Goal: Task Accomplishment & Management: Use online tool/utility

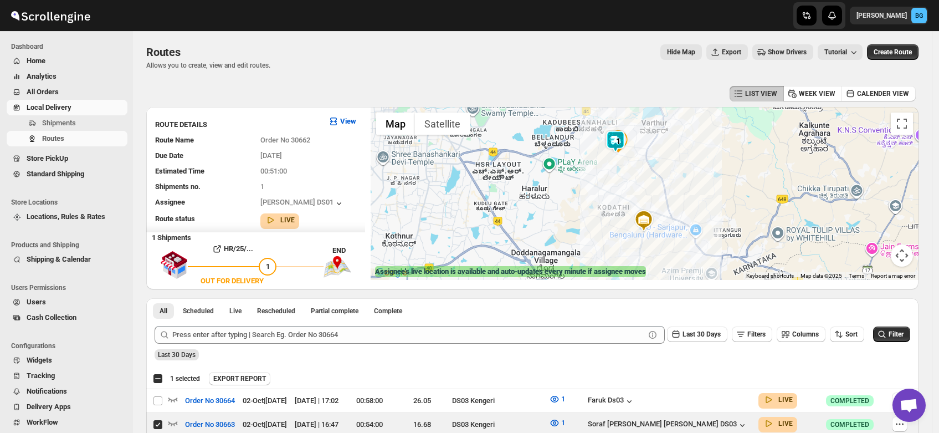
scroll to position [209, 0]
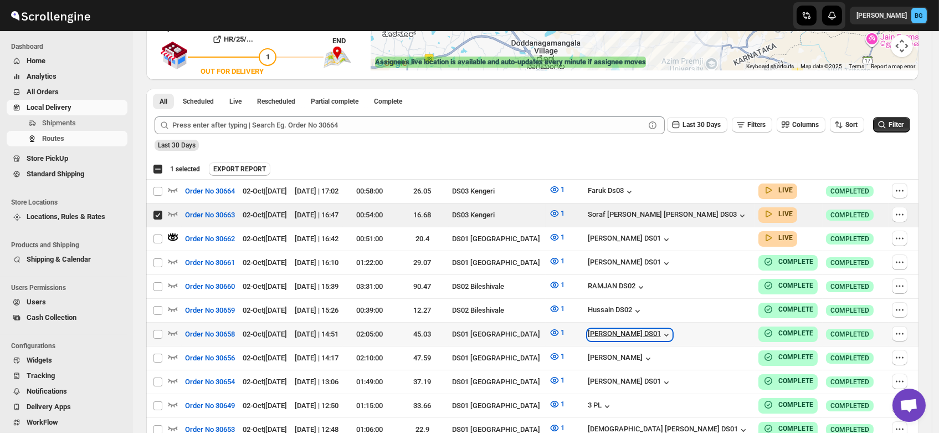
click at [672, 329] on div "[PERSON_NAME] DS01" at bounding box center [630, 334] width 84 height 11
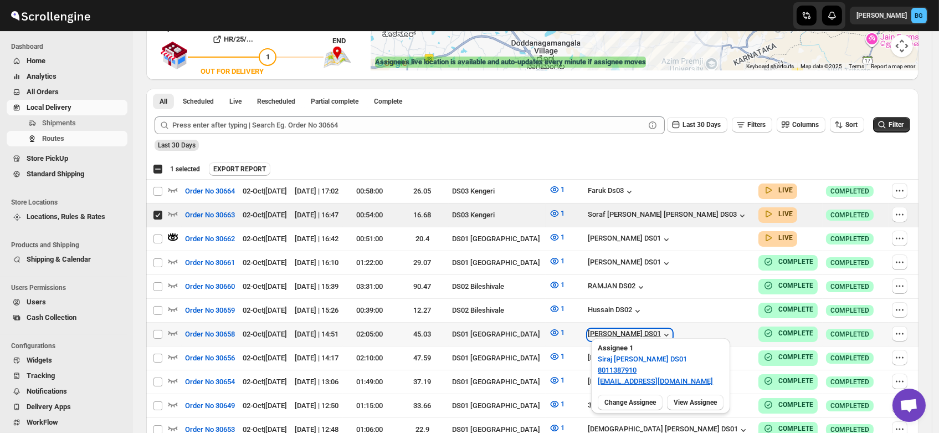
click at [672, 329] on div "[PERSON_NAME] DS01" at bounding box center [630, 334] width 84 height 11
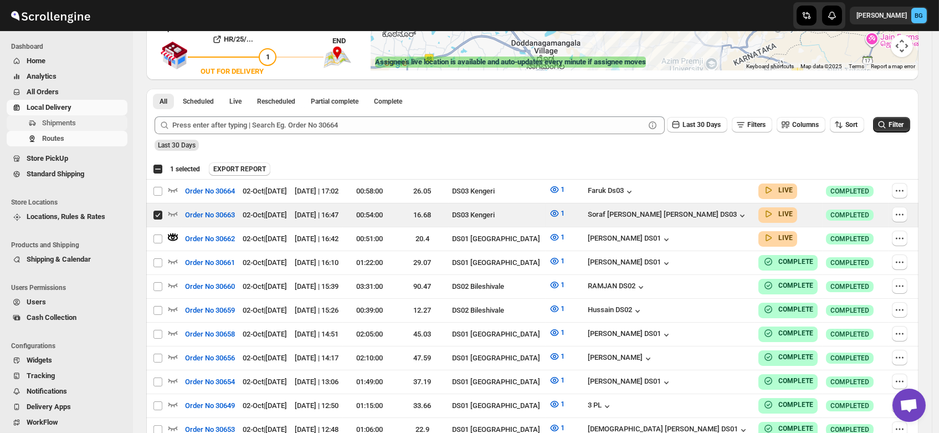
click at [65, 121] on span "Shipments" at bounding box center [59, 123] width 34 height 8
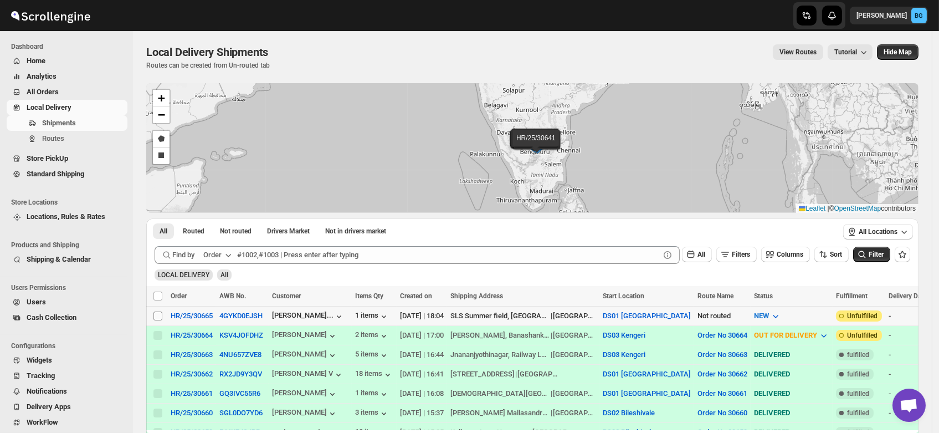
click at [157, 313] on input "Select shipment" at bounding box center [157, 315] width 9 height 9
checkbox input "true"
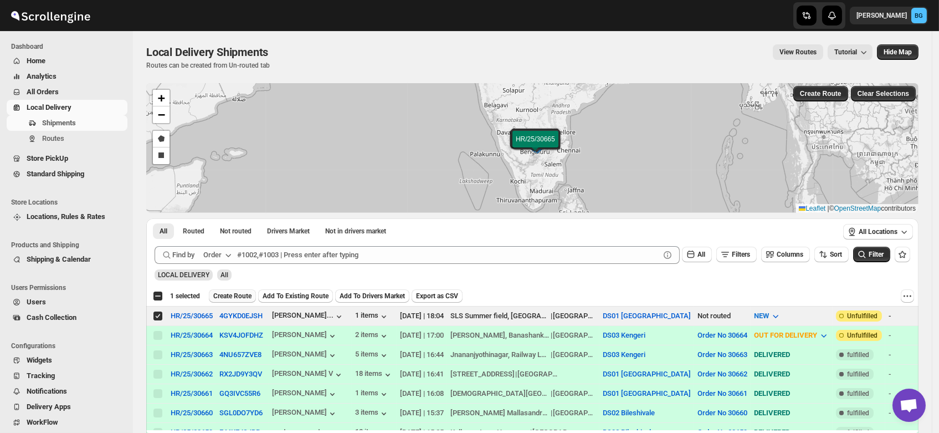
click at [227, 293] on span "Create Route" at bounding box center [232, 295] width 38 height 9
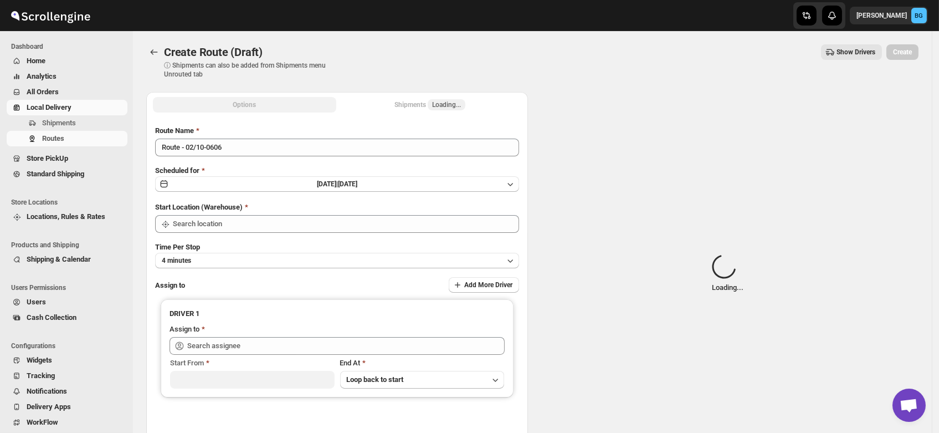
type input "DS01 [GEOGRAPHIC_DATA]"
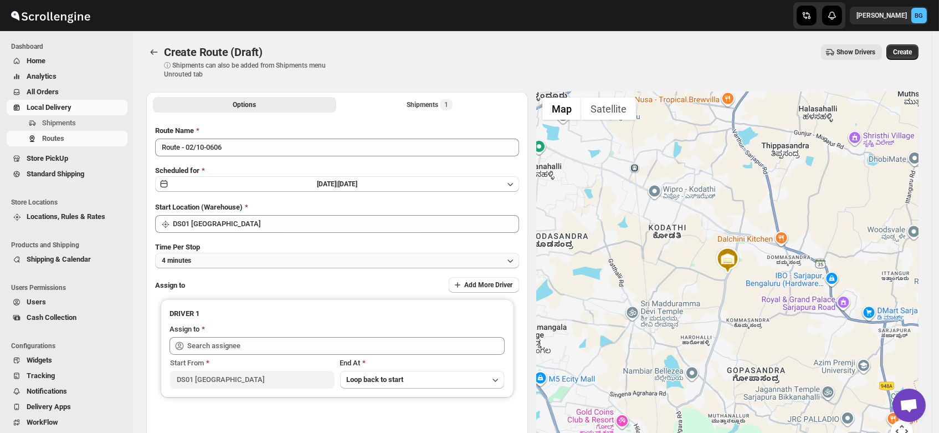
click at [221, 265] on button "4 minutes" at bounding box center [337, 261] width 364 height 16
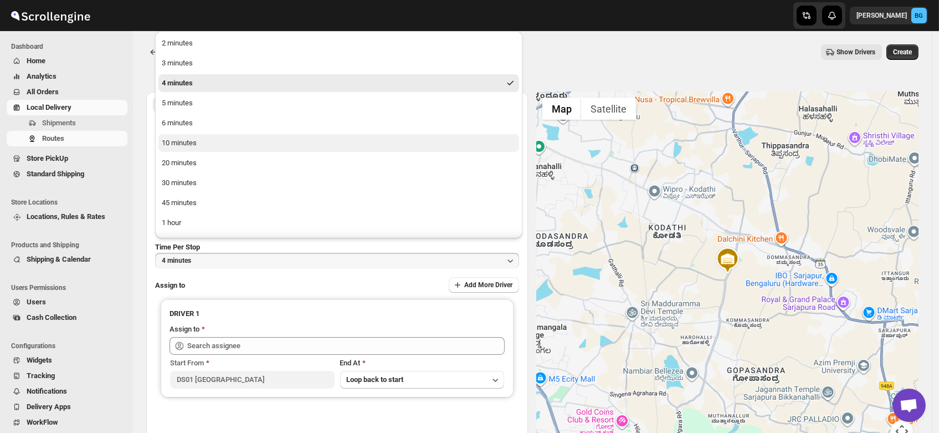
click at [175, 136] on button "10 minutes" at bounding box center [338, 143] width 361 height 18
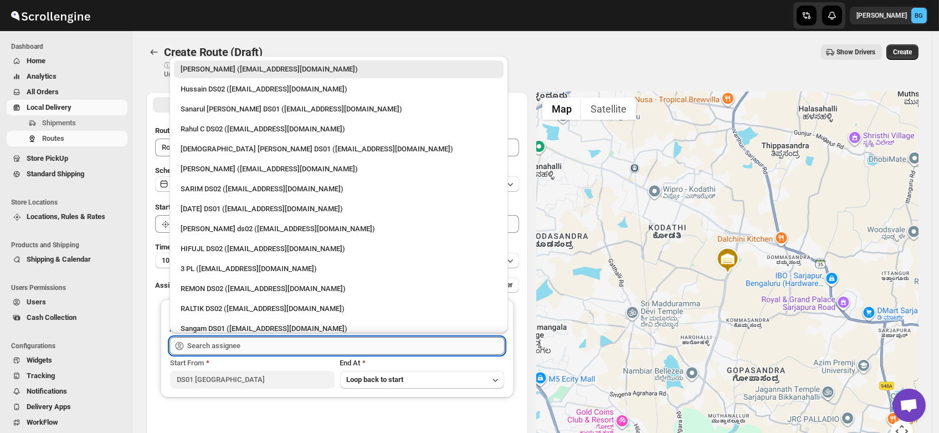
click at [208, 341] on input "text" at bounding box center [345, 346] width 317 height 18
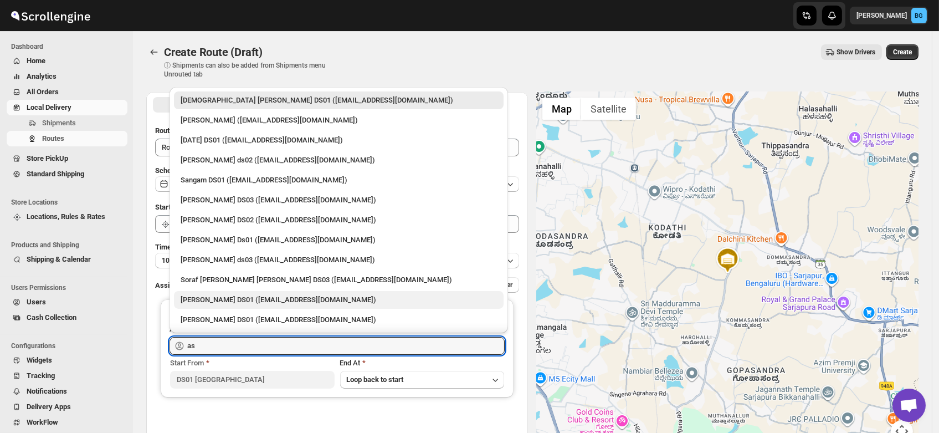
click at [217, 293] on div "Ashraf Ali DS01 (matice5369@anysilo.com)" at bounding box center [339, 300] width 330 height 18
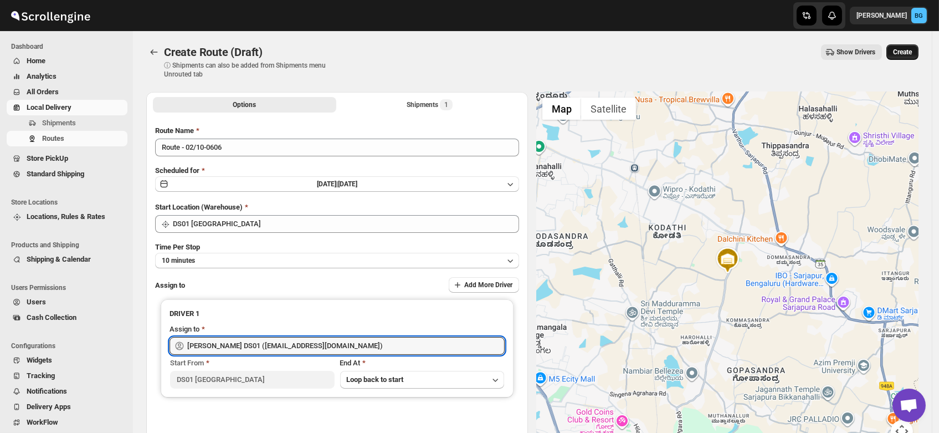
type input "Ashraf Ali DS01 (matice5369@anysilo.com)"
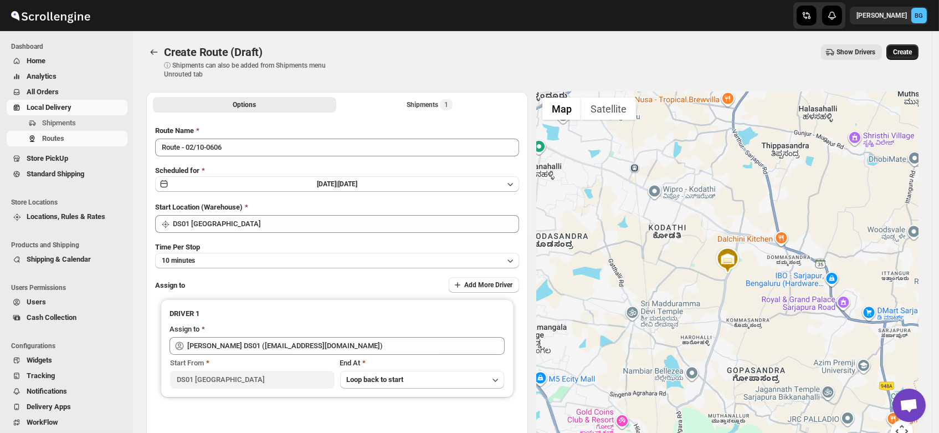
click at [903, 52] on span "Create" at bounding box center [902, 52] width 19 height 9
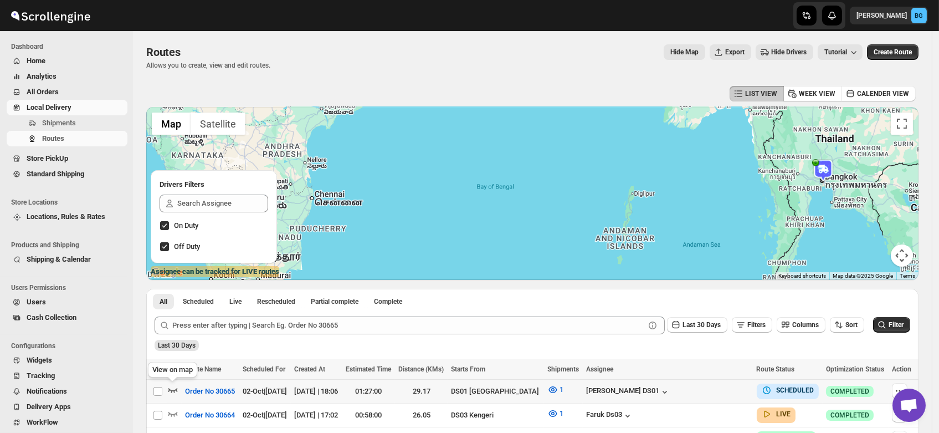
click at [169, 387] on icon "button" at bounding box center [172, 389] width 11 height 11
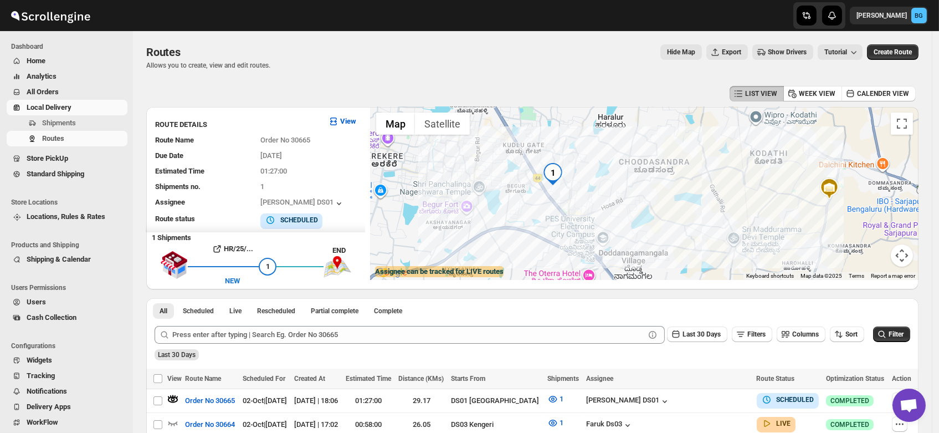
drag, startPoint x: 526, startPoint y: 200, endPoint x: 576, endPoint y: 188, distance: 51.2
click at [576, 188] on div at bounding box center [645, 193] width 548 height 173
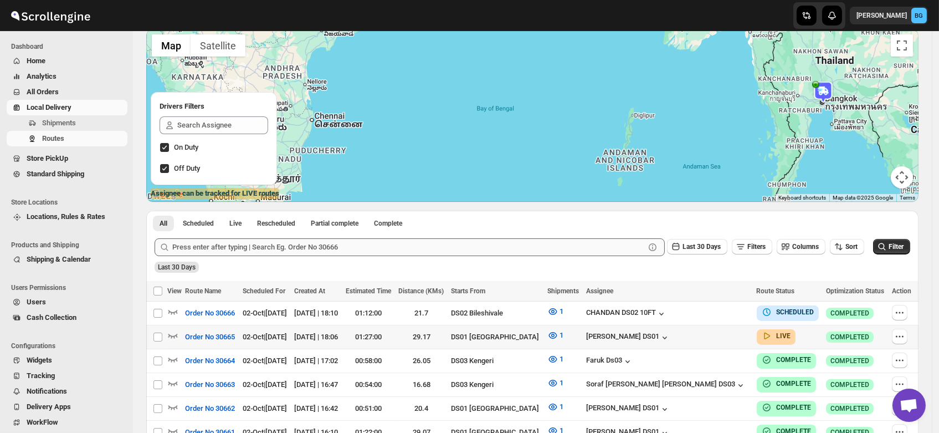
scroll to position [83, 0]
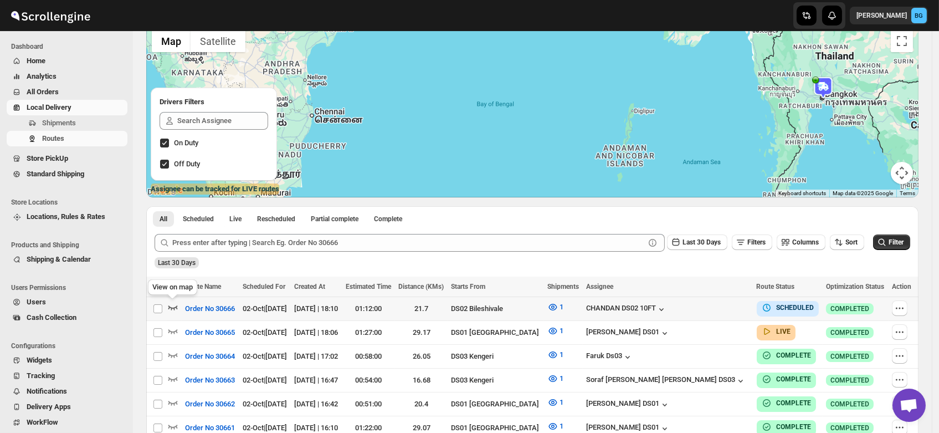
click at [173, 306] on icon "button" at bounding box center [172, 306] width 11 height 11
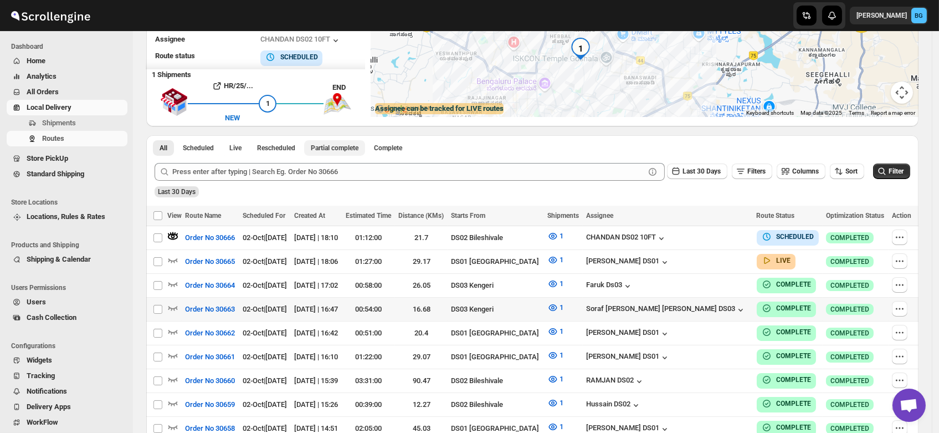
scroll to position [164, 0]
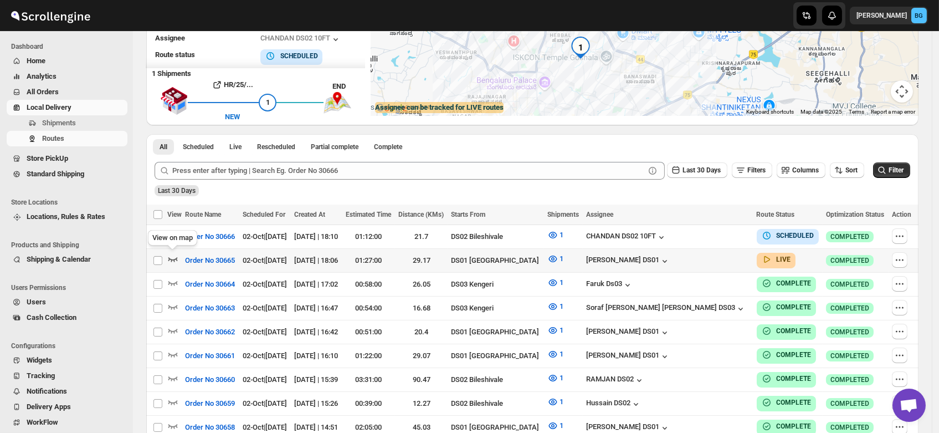
click at [170, 255] on icon "button" at bounding box center [172, 258] width 11 height 11
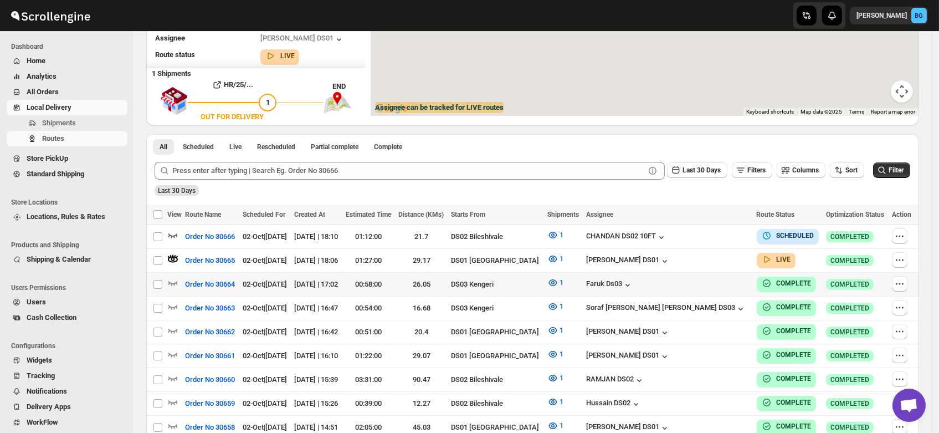
scroll to position [0, 0]
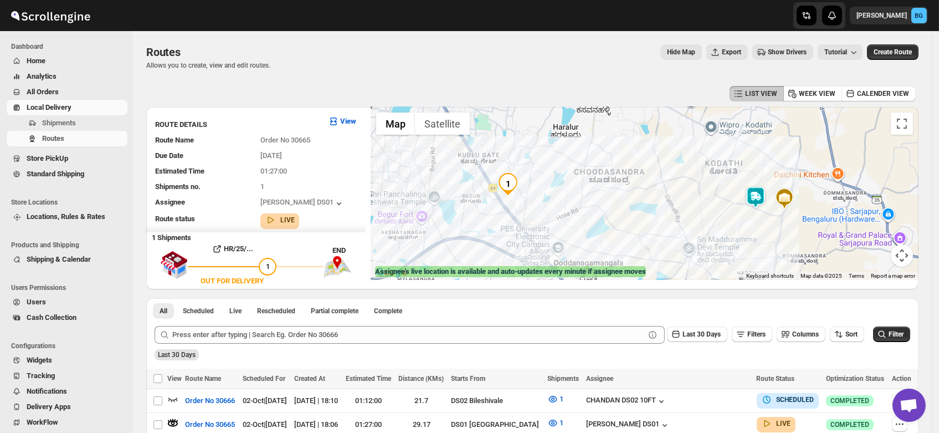
click at [764, 197] on img at bounding box center [756, 197] width 22 height 22
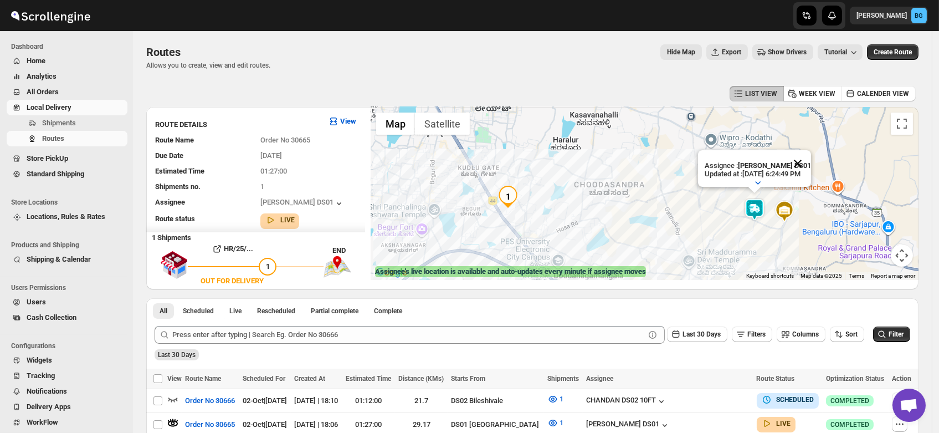
click at [809, 151] on button "Close" at bounding box center [798, 163] width 27 height 27
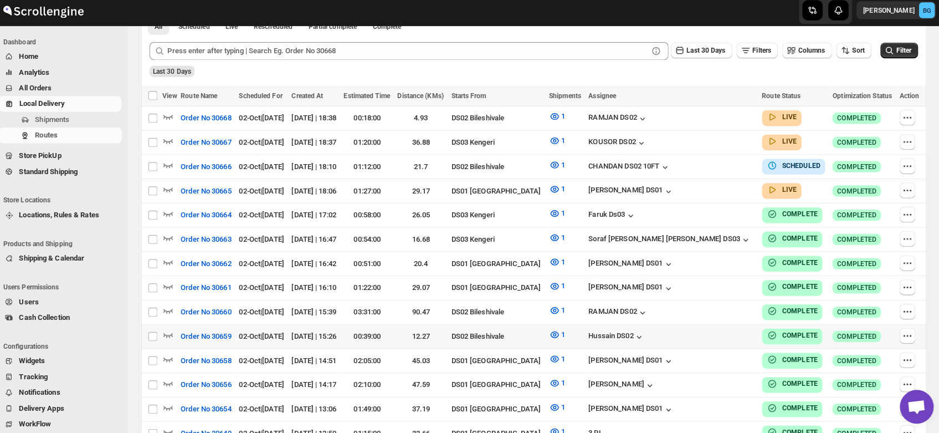
scroll to position [269, 0]
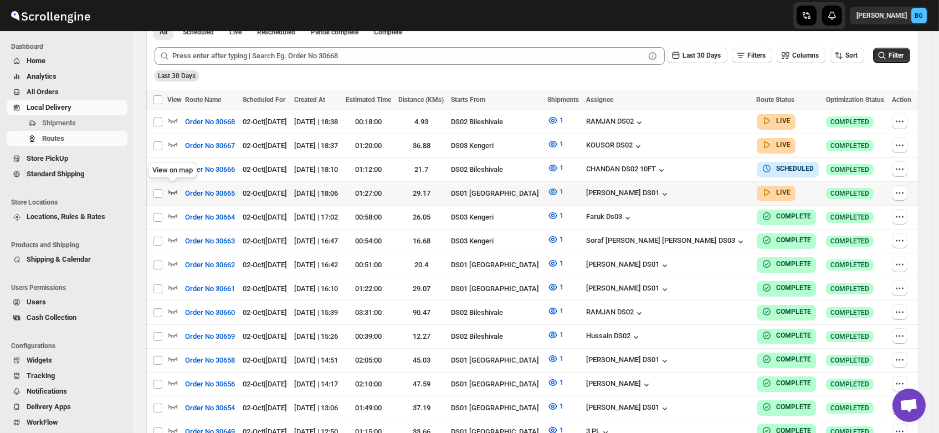
click at [173, 188] on icon "button" at bounding box center [172, 191] width 11 height 11
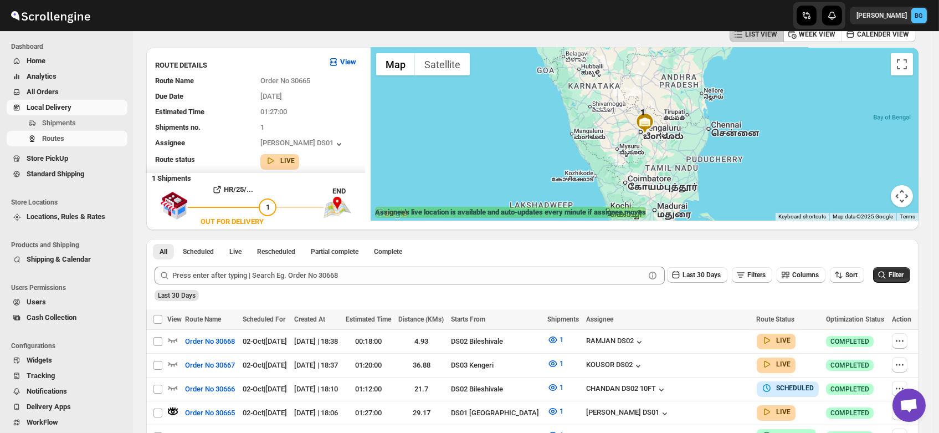
scroll to position [0, 0]
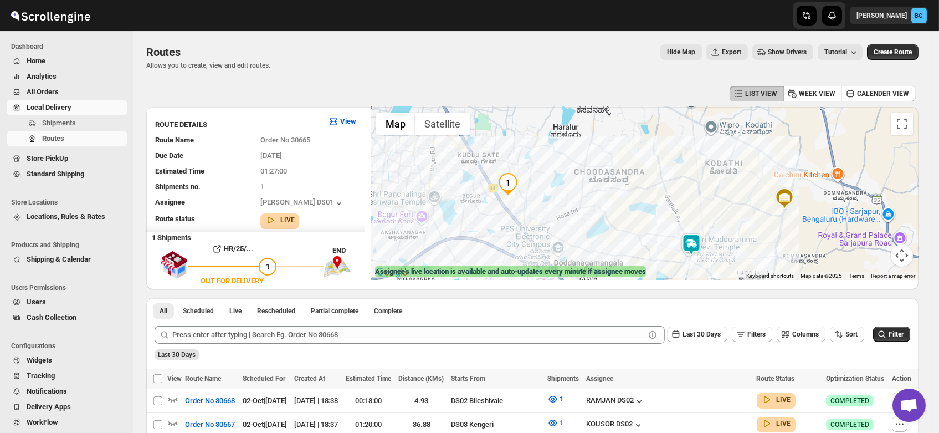
click at [697, 245] on img at bounding box center [691, 244] width 22 height 22
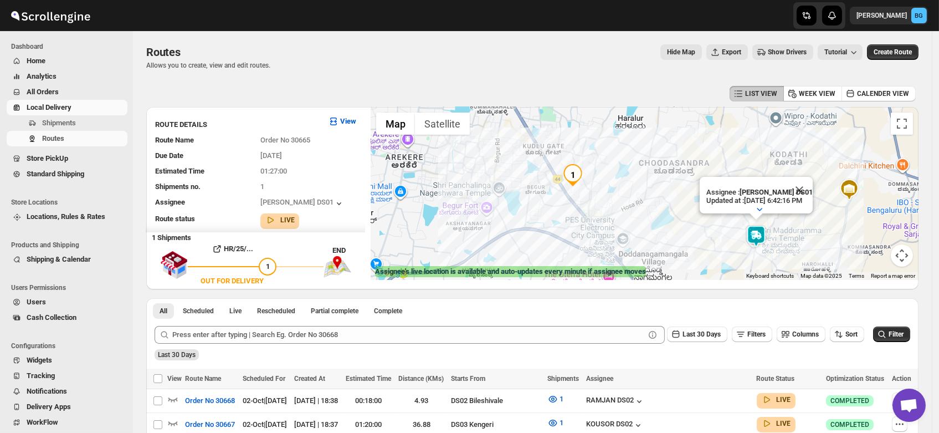
drag, startPoint x: 635, startPoint y: 247, endPoint x: 687, endPoint y: 248, distance: 52.1
click at [687, 248] on div "Assignee : Ashraf Ali DS01 Updated at : 10/2/2025, 6:42:16 PM Duty mode Enabled…" at bounding box center [645, 193] width 548 height 173
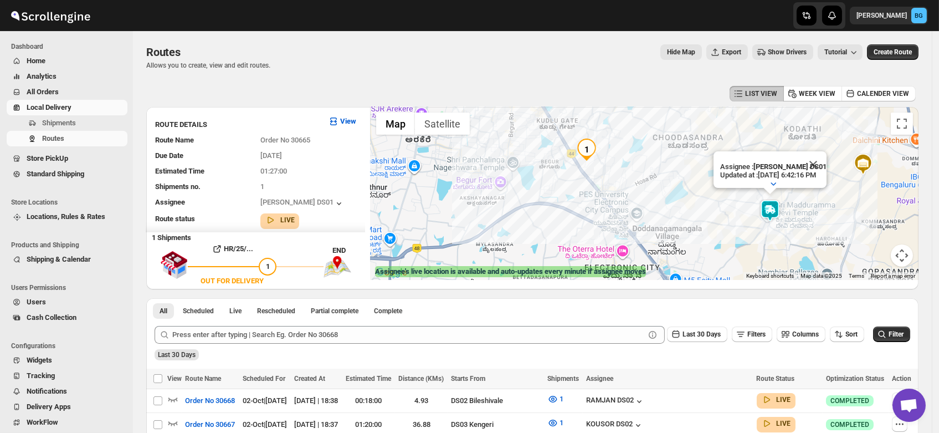
drag, startPoint x: 687, startPoint y: 248, endPoint x: 703, endPoint y: 222, distance: 30.6
click at [703, 222] on div "Assignee : Ashraf Ali DS01 Updated at : 10/2/2025, 6:42:16 PM Duty mode Enabled…" at bounding box center [645, 193] width 548 height 173
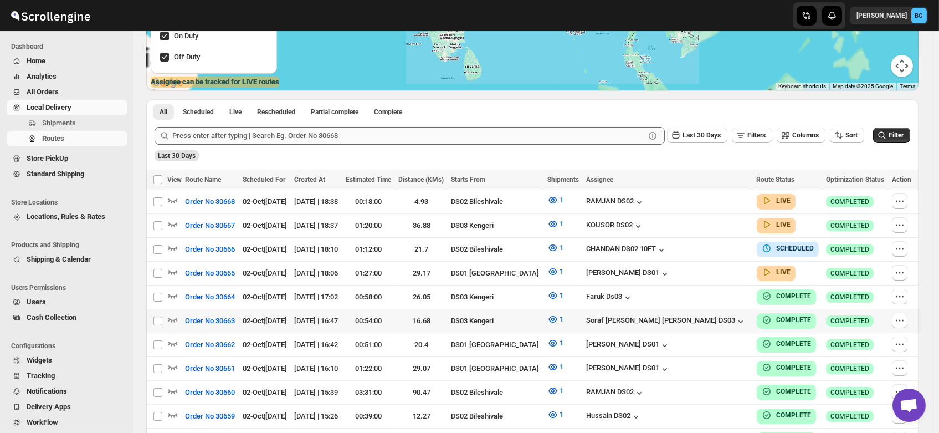
scroll to position [190, 0]
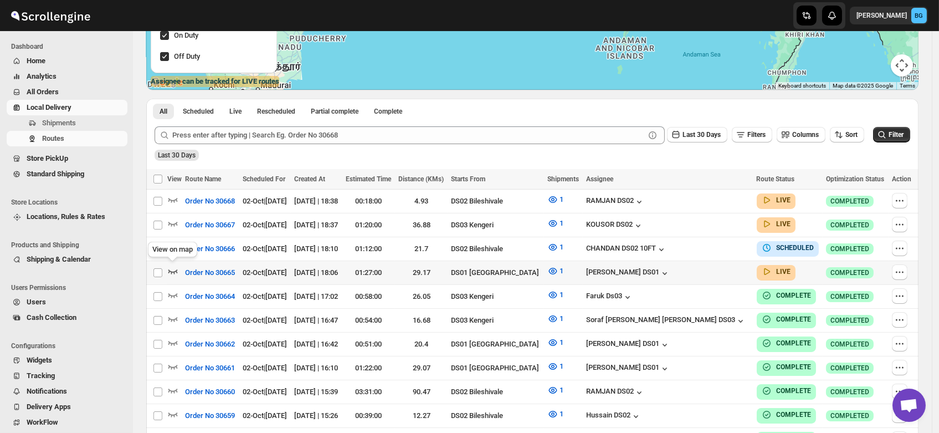
click at [172, 267] on icon "button" at bounding box center [172, 270] width 11 height 11
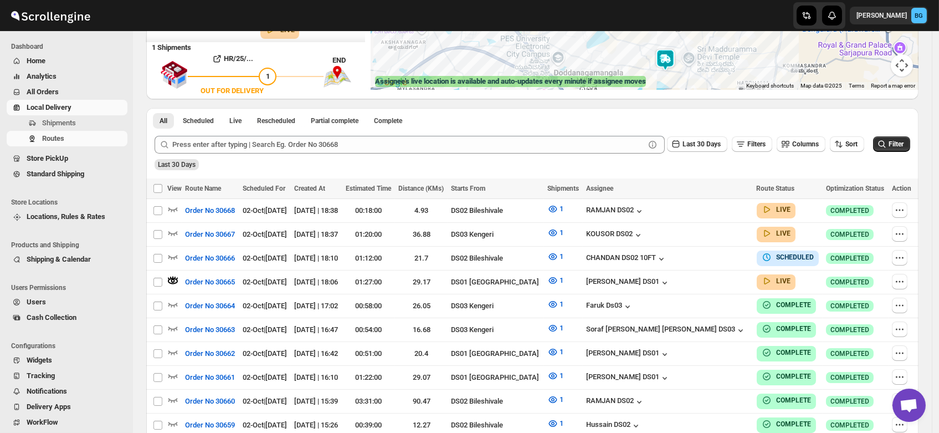
scroll to position [0, 0]
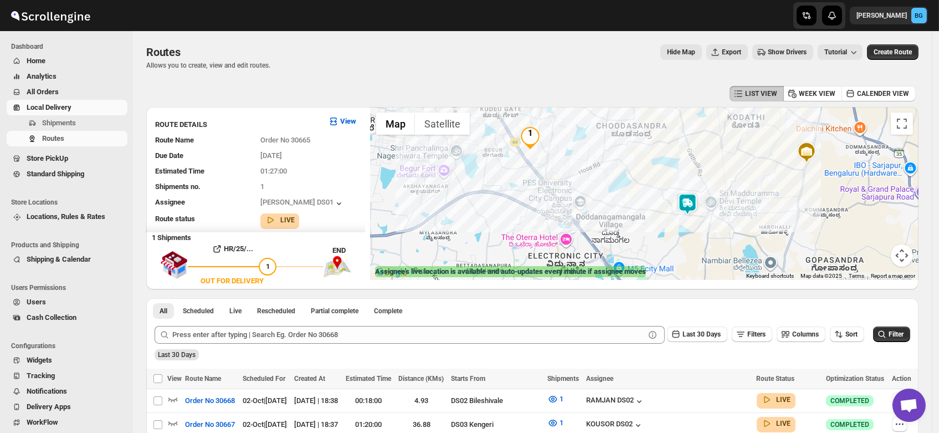
drag, startPoint x: 639, startPoint y: 241, endPoint x: 666, endPoint y: 177, distance: 69.3
click at [666, 177] on div at bounding box center [645, 193] width 548 height 173
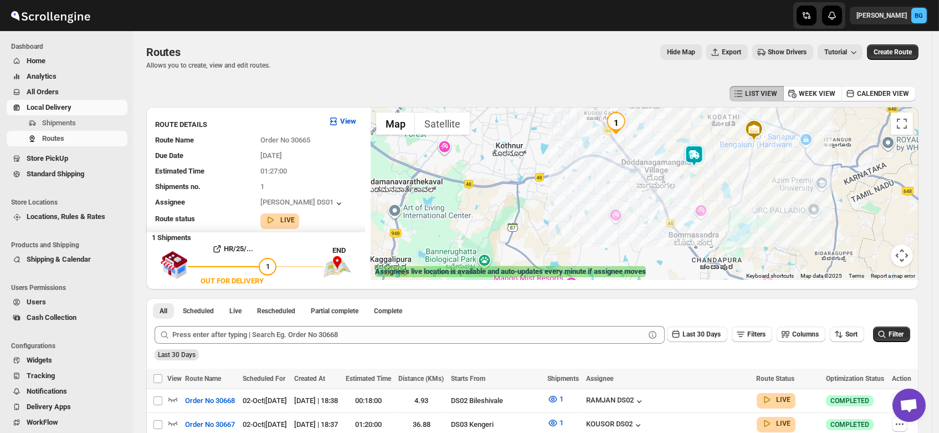
drag, startPoint x: 643, startPoint y: 179, endPoint x: 691, endPoint y: 117, distance: 78.2
click at [691, 117] on div at bounding box center [645, 193] width 548 height 173
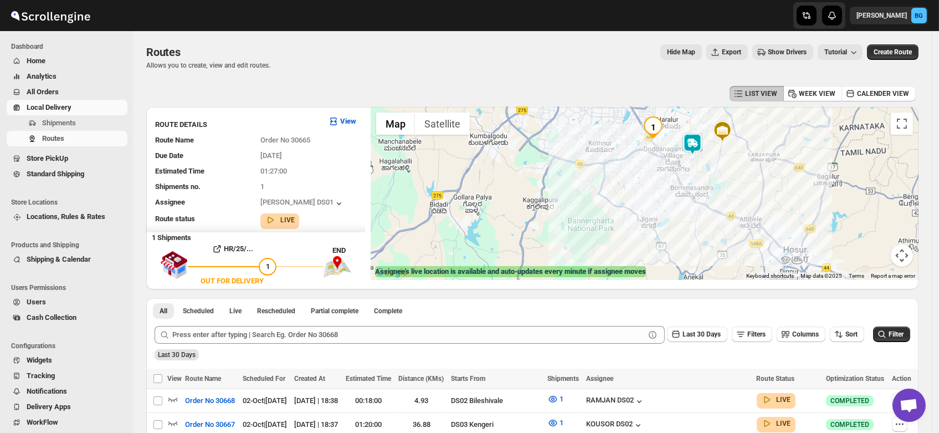
drag, startPoint x: 673, startPoint y: 132, endPoint x: 675, endPoint y: 155, distance: 22.3
click at [675, 155] on div at bounding box center [645, 193] width 548 height 173
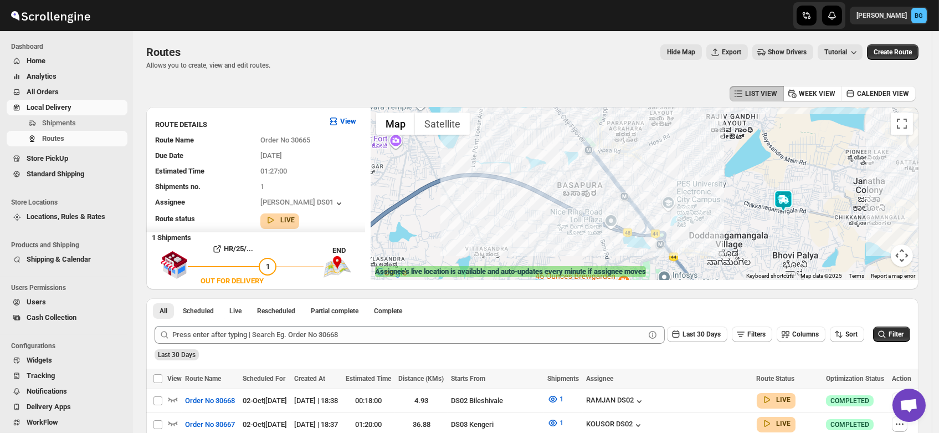
drag, startPoint x: 687, startPoint y: 152, endPoint x: 766, endPoint y: 216, distance: 101.7
click at [766, 216] on div at bounding box center [645, 193] width 548 height 173
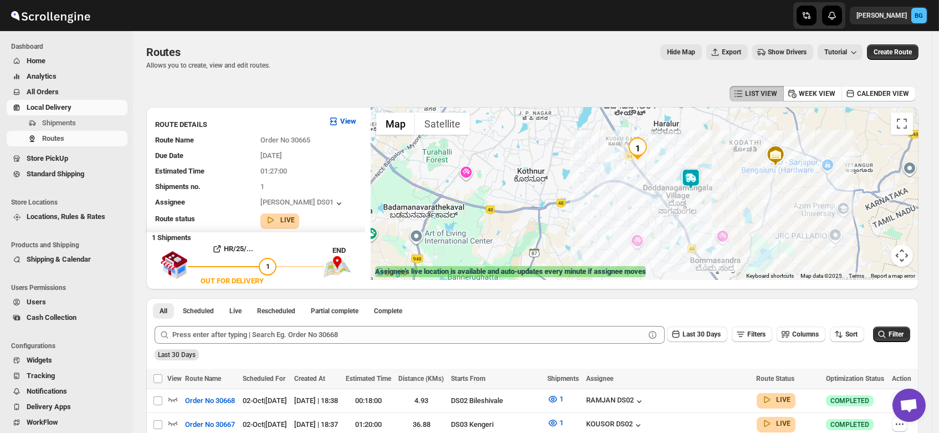
drag, startPoint x: 742, startPoint y: 186, endPoint x: 665, endPoint y: 163, distance: 80.8
click at [665, 163] on div at bounding box center [645, 193] width 548 height 173
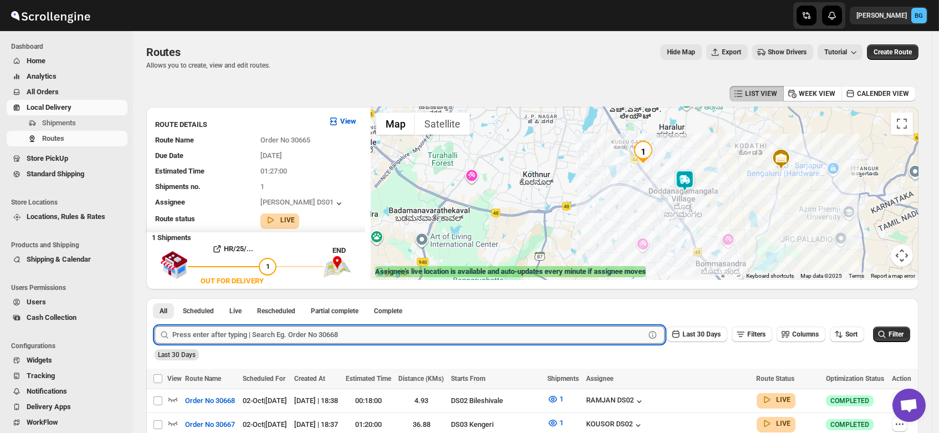
click at [229, 334] on input "text" at bounding box center [408, 335] width 473 height 18
type input "30598"
click at [155, 298] on button "Submit" at bounding box center [171, 304] width 32 height 12
